Goal: Task Accomplishment & Management: Manage account settings

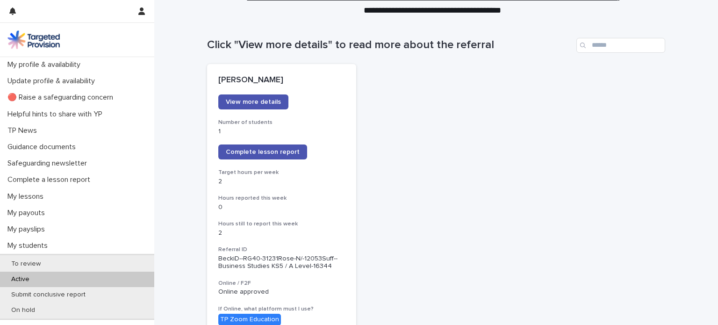
scroll to position [73, 0]
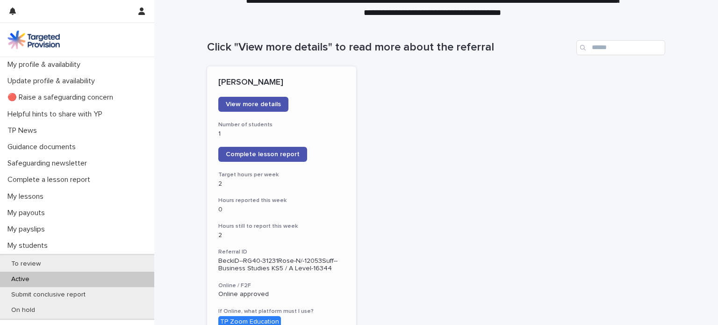
click at [298, 128] on div "1" at bounding box center [281, 133] width 127 height 10
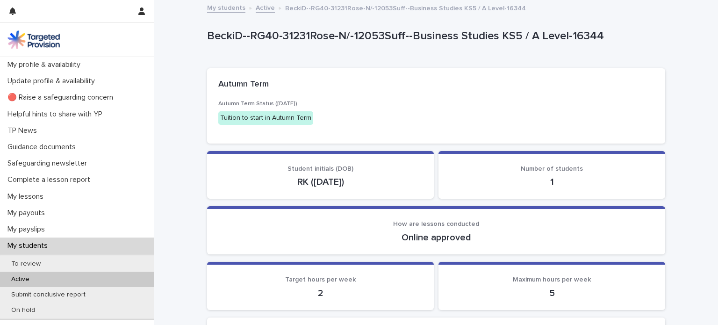
click at [22, 279] on p "Active" at bounding box center [20, 279] width 33 height 8
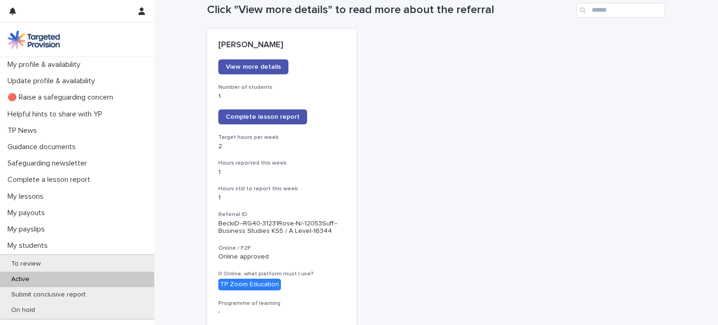
scroll to position [107, 0]
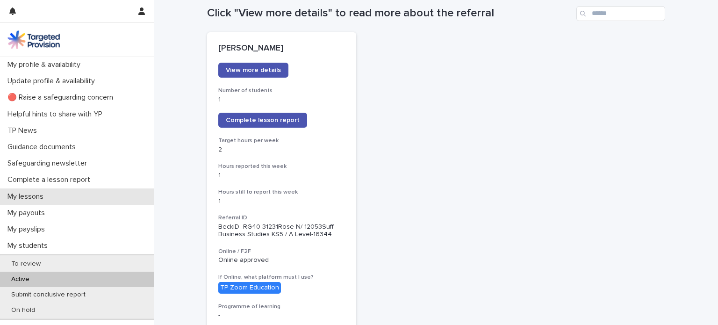
click at [26, 193] on p "My lessons" at bounding box center [27, 196] width 47 height 9
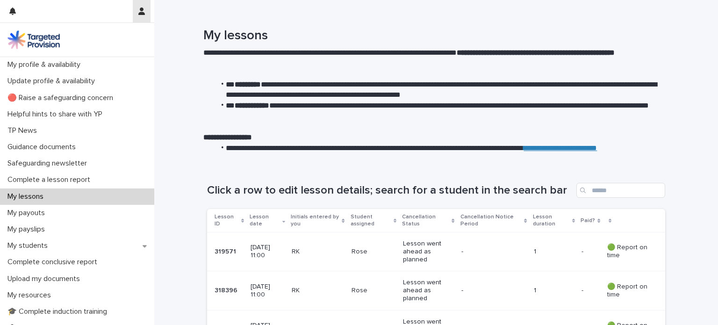
click at [145, 8] on button "button" at bounding box center [142, 11] width 18 height 22
click at [100, 42] on p "Log Out" at bounding box center [114, 40] width 59 height 16
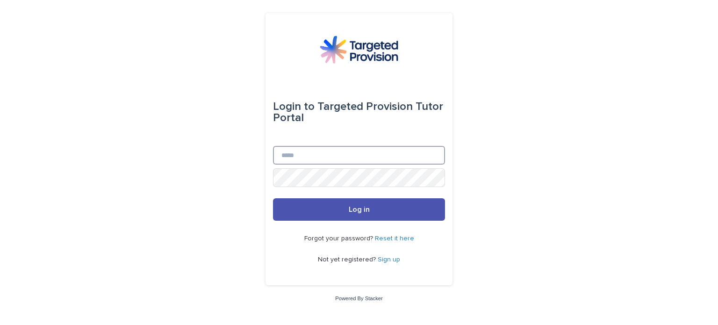
type input "**********"
